Goal: Information Seeking & Learning: Learn about a topic

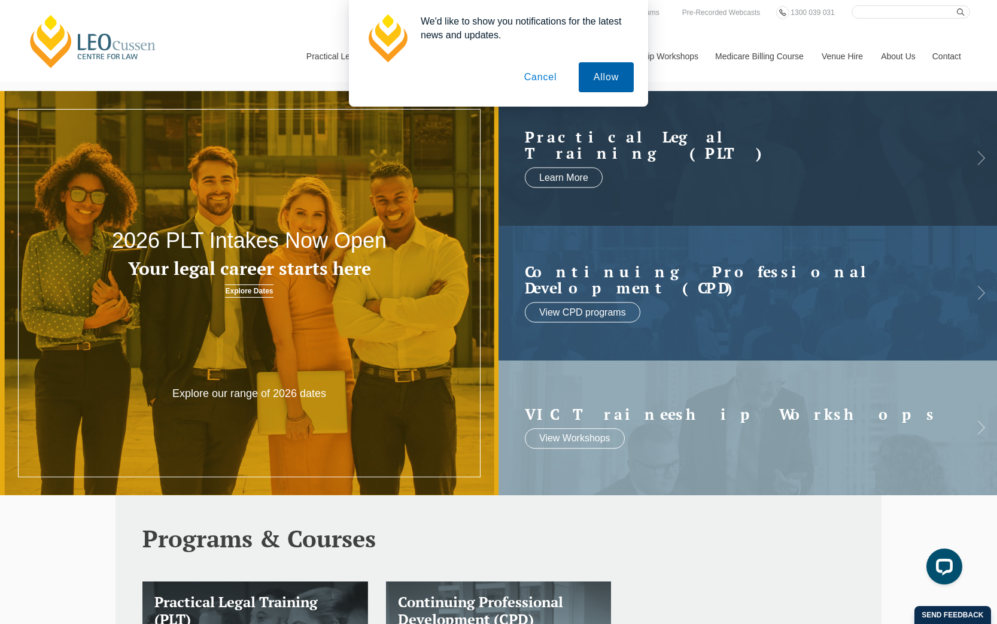
click at [609, 85] on button "Allow" at bounding box center [606, 77] width 55 height 30
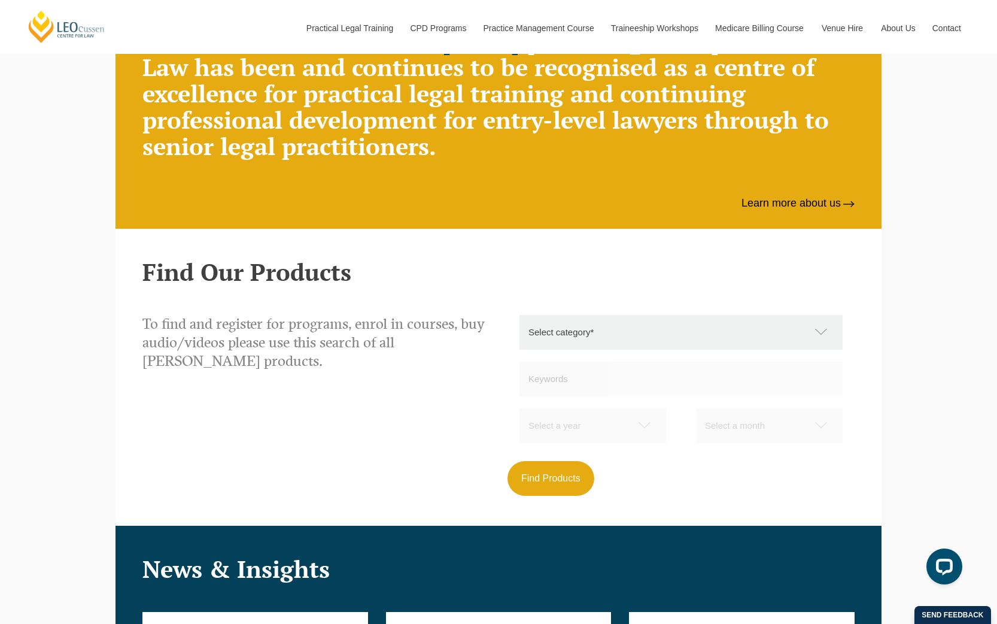
scroll to position [940, 0]
